Goal: Information Seeking & Learning: Learn about a topic

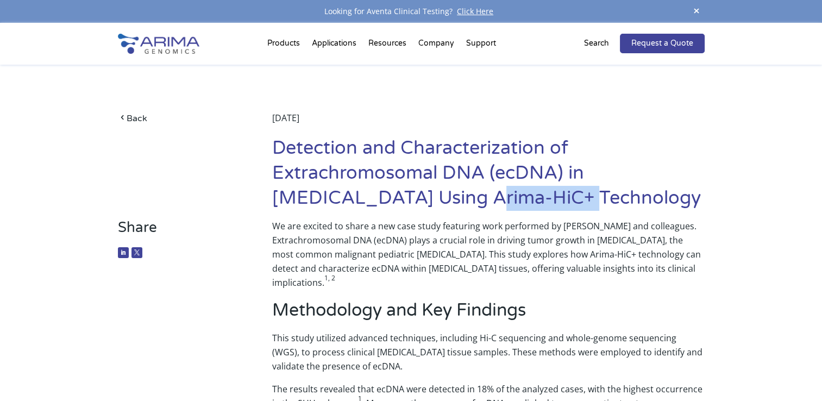
drag, startPoint x: 487, startPoint y: 197, endPoint x: 582, endPoint y: 195, distance: 95.1
click at [582, 195] on h1 "Detection and Characterization of Extrachromosomal DNA (ecDNA) in [MEDICAL_DATA…" at bounding box center [488, 177] width 432 height 83
drag, startPoint x: 582, startPoint y: 195, endPoint x: 564, endPoint y: 197, distance: 18.6
copy h1 "Arima-HiC+"
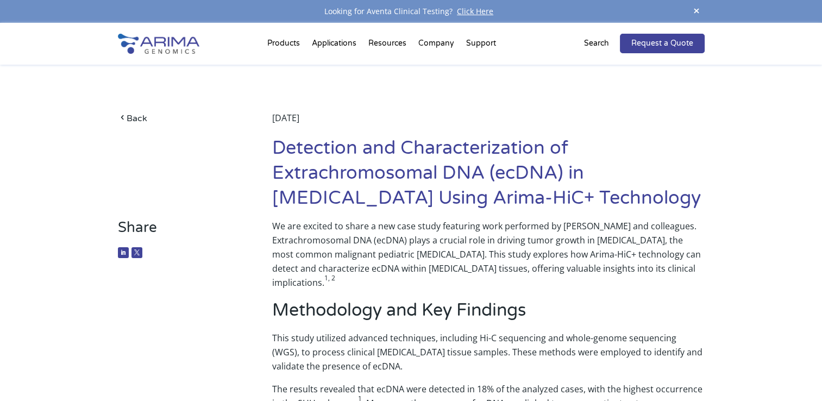
drag, startPoint x: 486, startPoint y: 199, endPoint x: 697, endPoint y: 206, distance: 211.5
click at [697, 206] on h1 "Detection and Characterization of Extrachromosomal DNA (ecDNA) in [MEDICAL_DATA…" at bounding box center [488, 177] width 432 height 83
drag, startPoint x: 697, startPoint y: 206, endPoint x: 577, endPoint y: 188, distance: 121.4
copy h1 "Arima-HiC+ Technology"
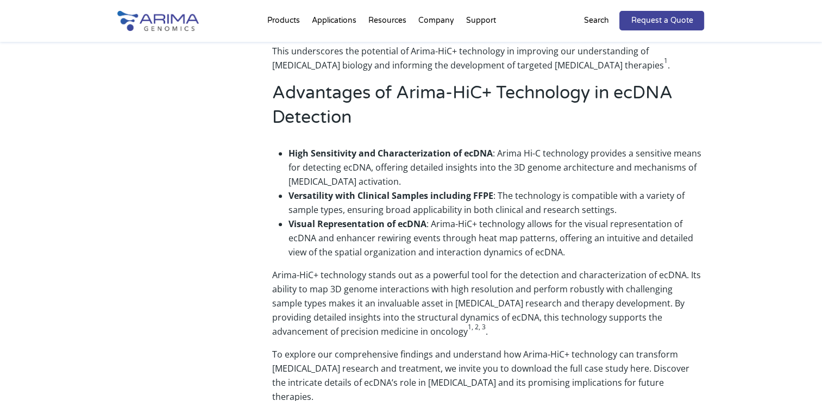
scroll to position [393, 0]
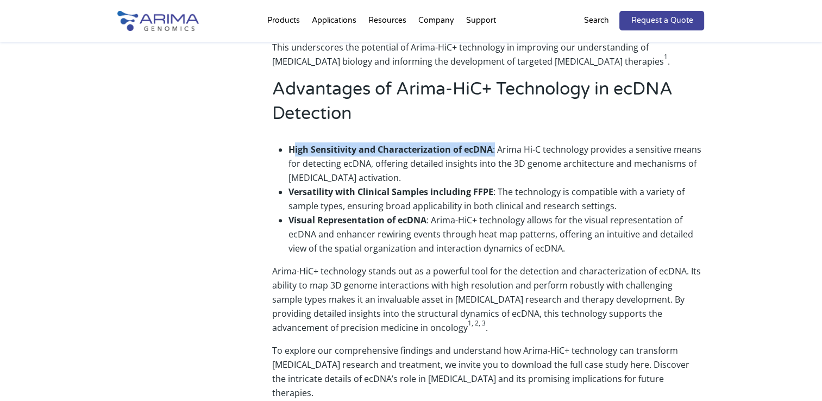
drag, startPoint x: 293, startPoint y: 148, endPoint x: 496, endPoint y: 146, distance: 202.2
click at [496, 146] on li "High Sensitivity and Characterization of ecDNA : Arima Hi-C technology provides…" at bounding box center [497, 163] width 416 height 42
drag, startPoint x: 496, startPoint y: 146, endPoint x: 434, endPoint y: 148, distance: 62.0
copy li "igh Sensitivity and Characterization of ecDNA :"
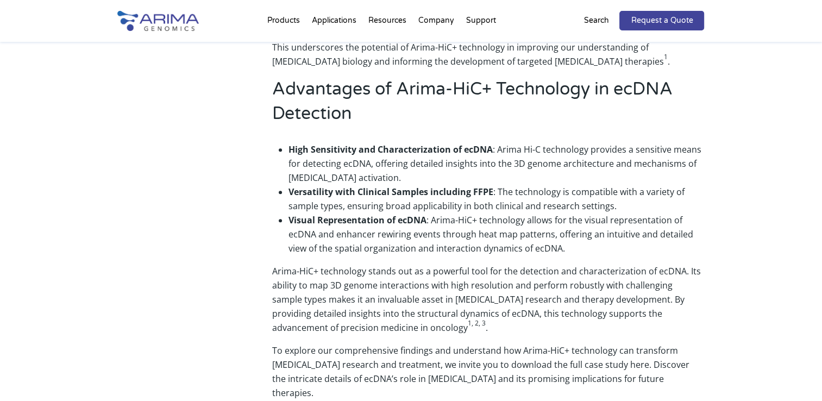
click at [366, 159] on li "High Sensitivity and Characterization of ecDNA : Arima Hi-C technology provides…" at bounding box center [497, 163] width 416 height 42
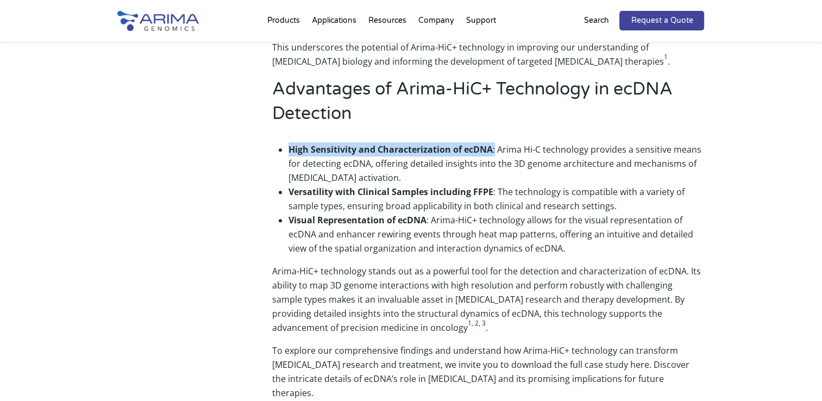
drag, startPoint x: 287, startPoint y: 148, endPoint x: 495, endPoint y: 153, distance: 208.2
click at [495, 153] on ul "High Sensitivity and Characterization of ecDNA : Arima Hi-C technology provides…" at bounding box center [488, 199] width 432 height 130
drag, startPoint x: 495, startPoint y: 153, endPoint x: 458, endPoint y: 153, distance: 37.0
copy li "High Sensitivity and Characterization of ecDNA :"
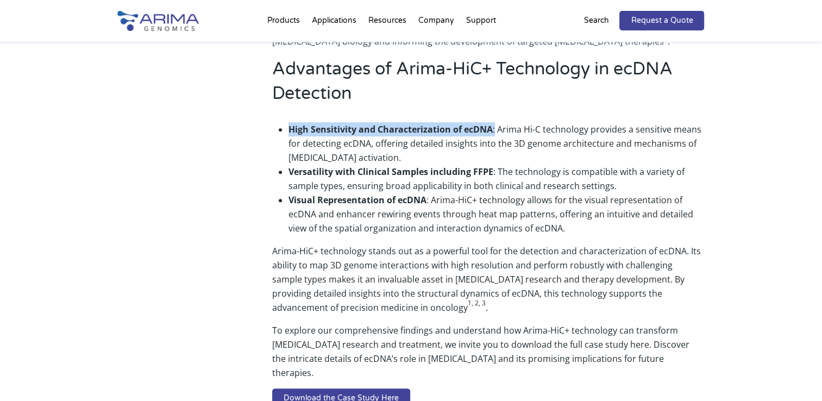
scroll to position [395, 0]
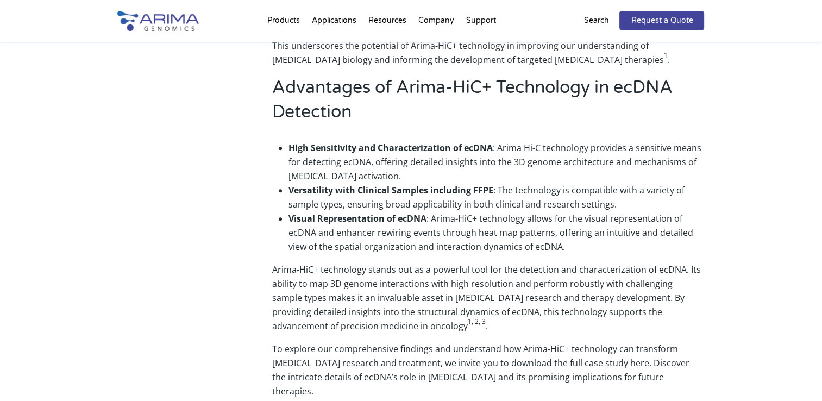
click at [96, 80] on div "Share We are excited to share a new case study featuring work performed by [PER…" at bounding box center [411, 359] width 822 height 1070
click at [104, 340] on div "Share We are excited to share a new case study featuring work performed by [PER…" at bounding box center [411, 359] width 822 height 1070
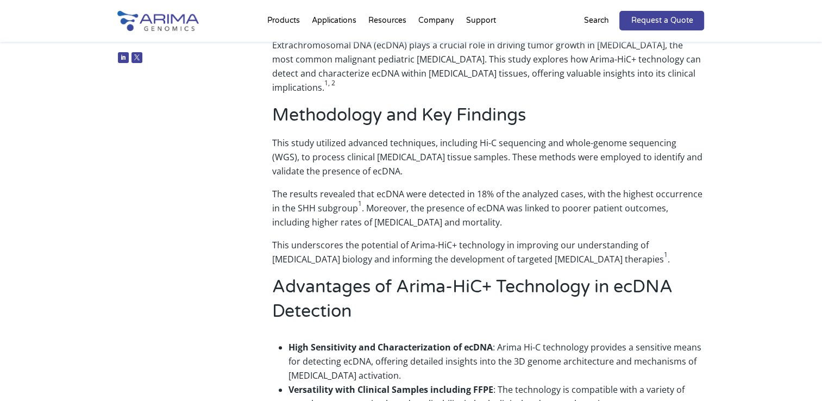
scroll to position [178, 0]
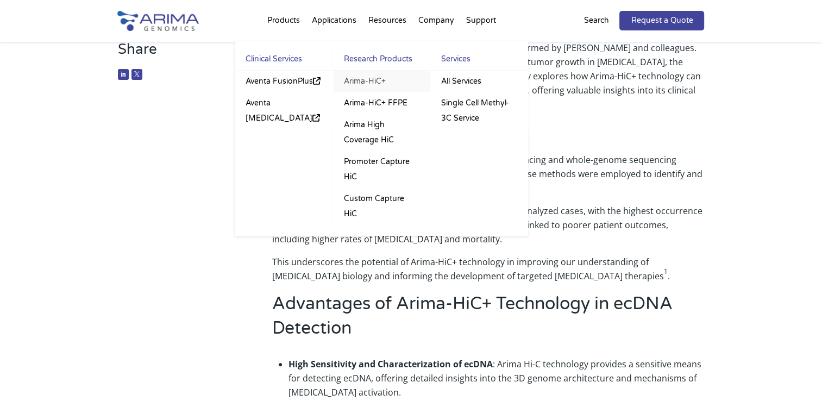
click at [370, 82] on link "Arima-HiC+" at bounding box center [381, 82] width 97 height 22
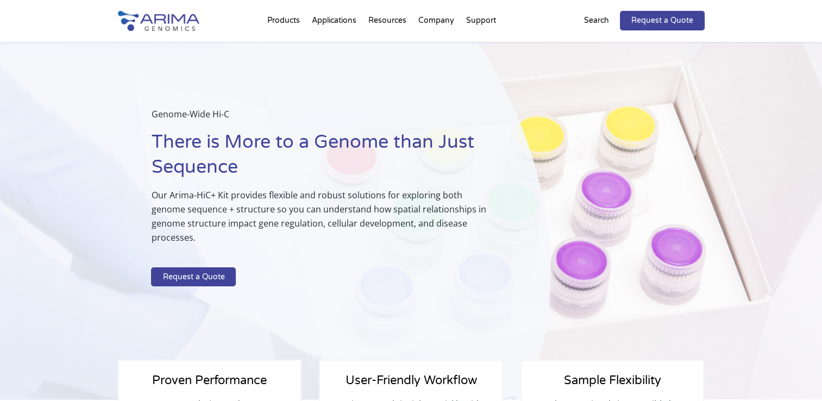
click at [9, 30] on div "Products Clinical Services Aventa FusionPlus Aventa [MEDICAL_DATA] Research Pro…" at bounding box center [411, 21] width 822 height 42
